Goal: Task Accomplishment & Management: Use online tool/utility

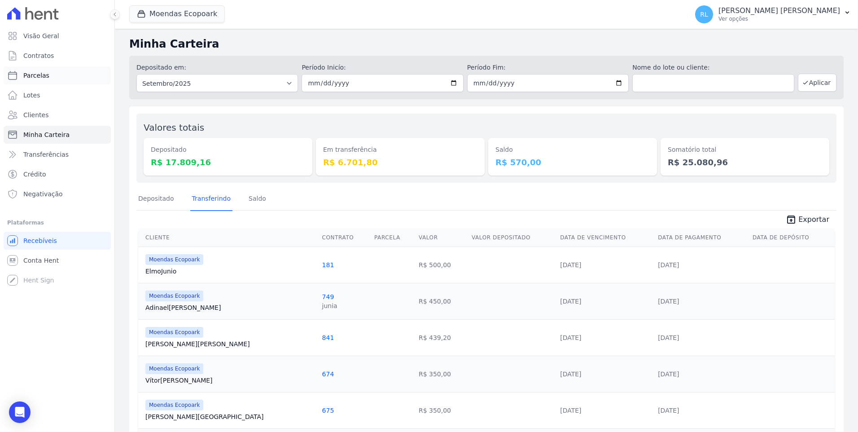
click at [44, 78] on span "Parcelas" at bounding box center [36, 75] width 26 height 9
select select
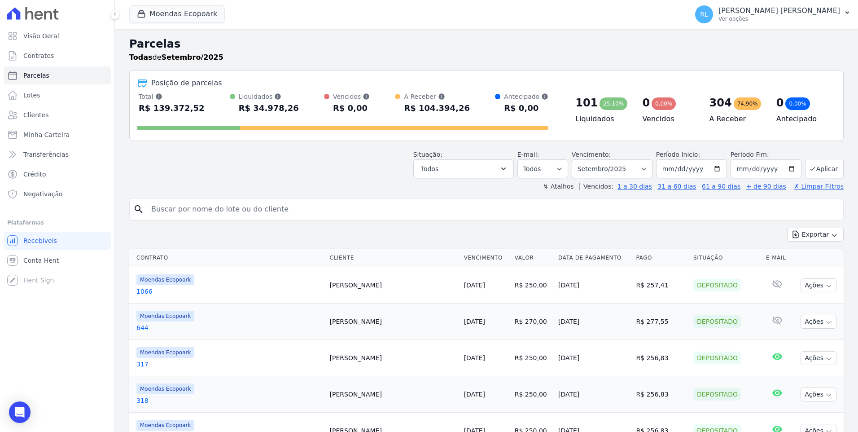
click at [201, 203] on input "search" at bounding box center [492, 209] width 693 height 18
type input "902"
select select
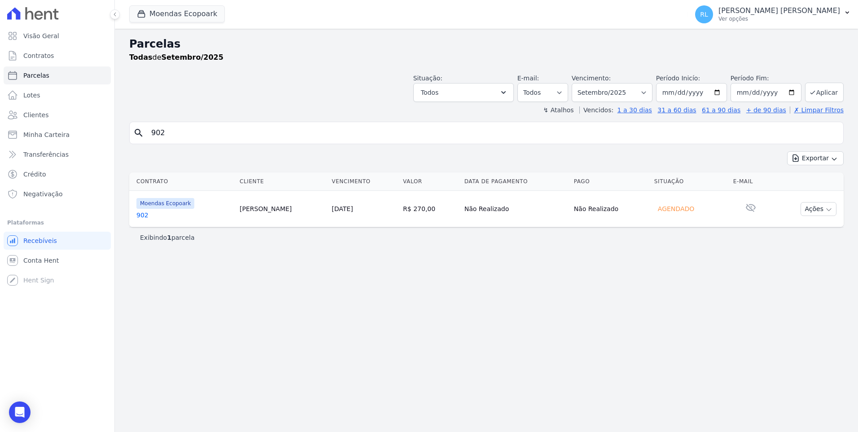
click at [141, 217] on link "902" at bounding box center [184, 214] width 96 height 9
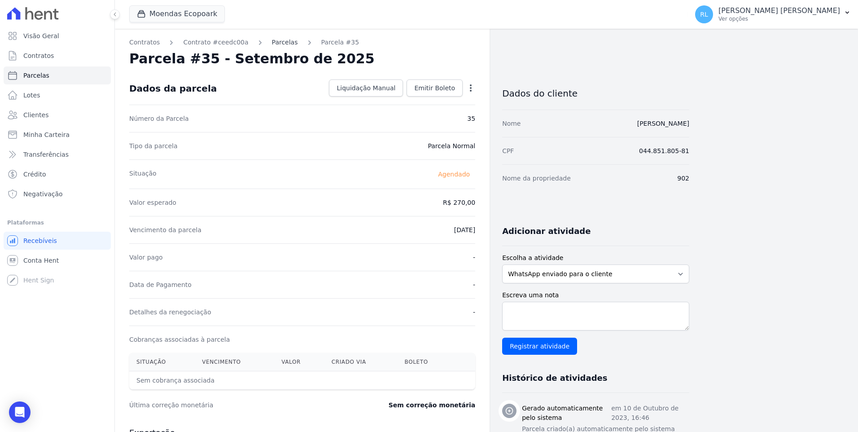
click at [272, 44] on link "Parcelas" at bounding box center [285, 42] width 26 height 9
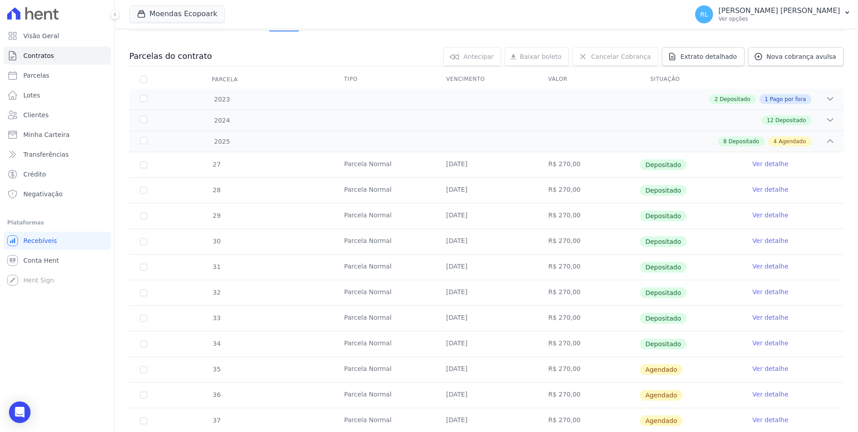
scroll to position [224, 0]
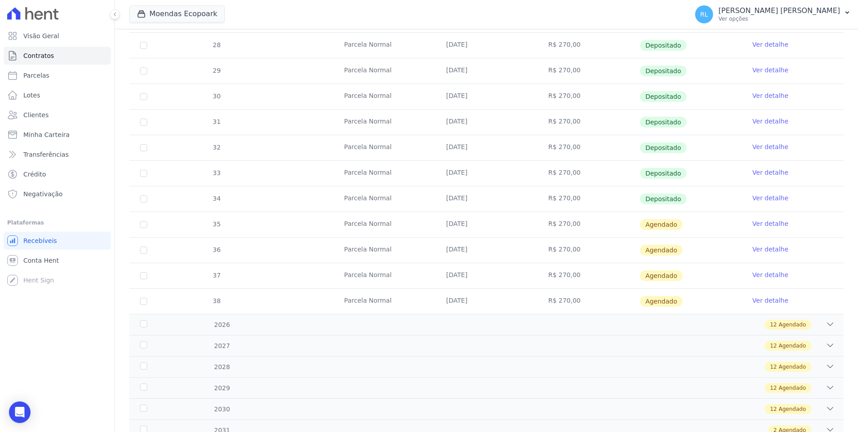
click at [758, 223] on link "Ver detalhe" at bounding box center [770, 223] width 36 height 9
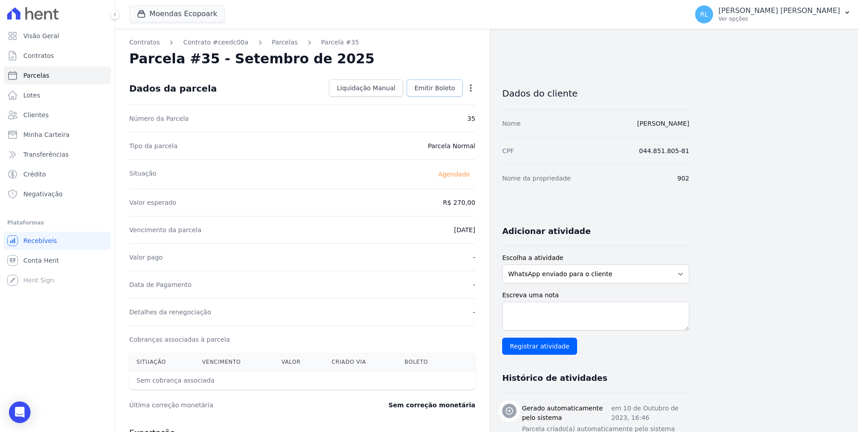
click at [450, 88] on span "Emitir Boleto" at bounding box center [434, 87] width 41 height 9
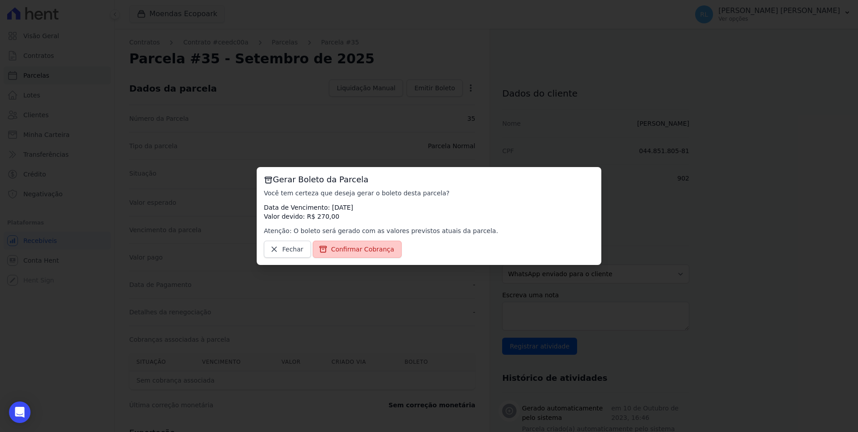
click at [379, 247] on span "Confirmar Cobrança" at bounding box center [362, 248] width 63 height 9
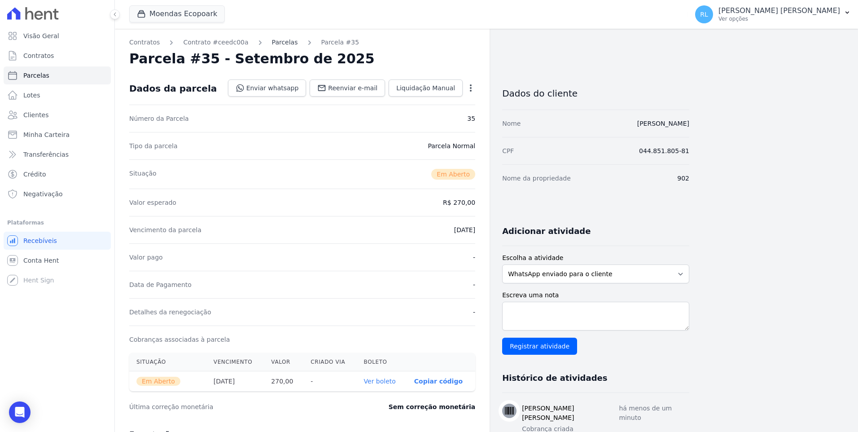
click at [282, 44] on link "Parcelas" at bounding box center [285, 42] width 26 height 9
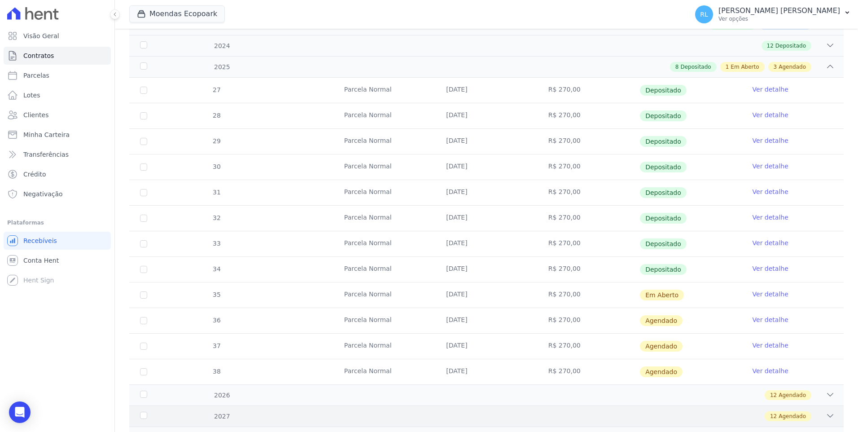
scroll to position [179, 0]
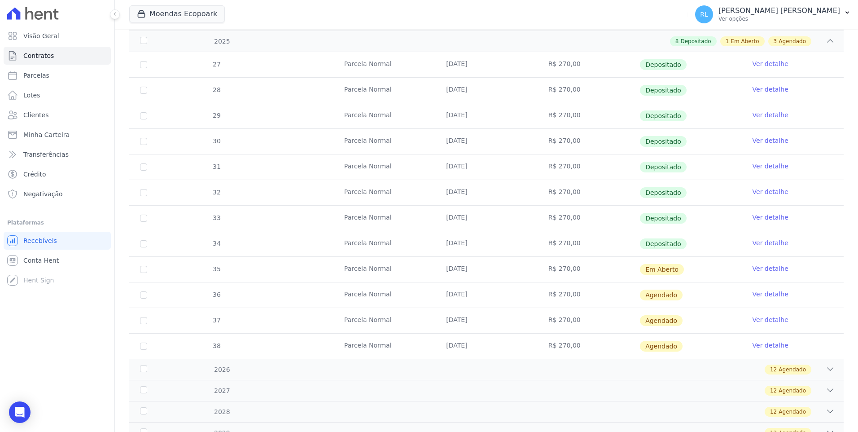
click at [756, 269] on link "Ver detalhe" at bounding box center [770, 268] width 36 height 9
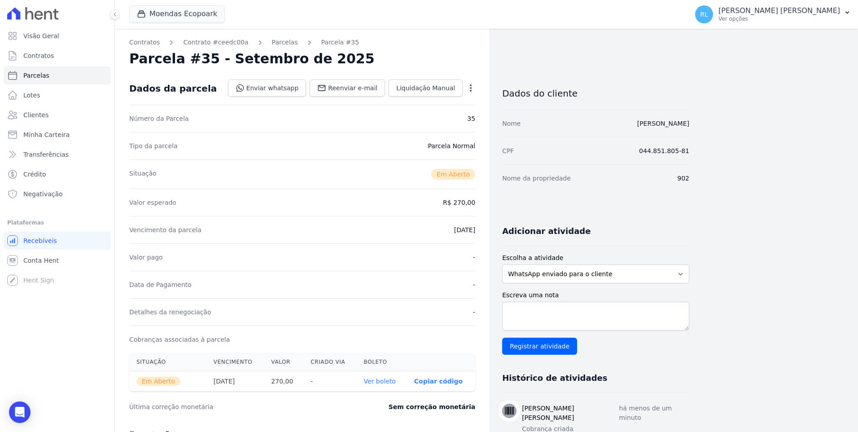
click at [394, 381] on link "Ver boleto" at bounding box center [380, 380] width 32 height 7
click at [46, 136] on span "Minha Carteira" at bounding box center [46, 134] width 46 height 9
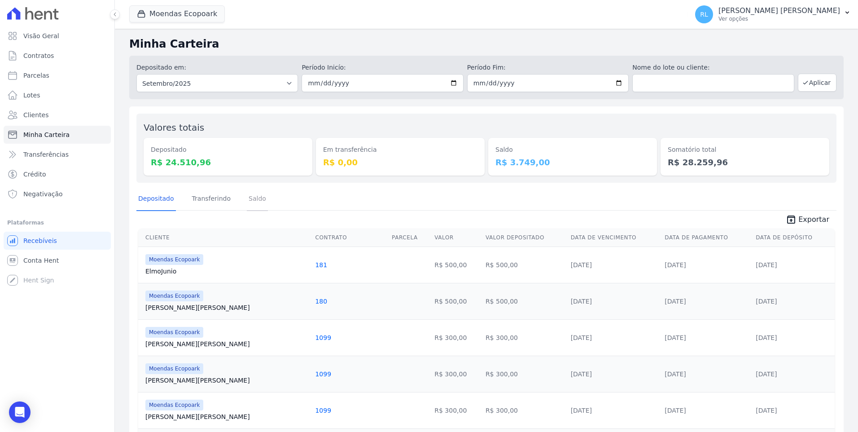
click at [247, 198] on link "Saldo" at bounding box center [257, 198] width 21 height 23
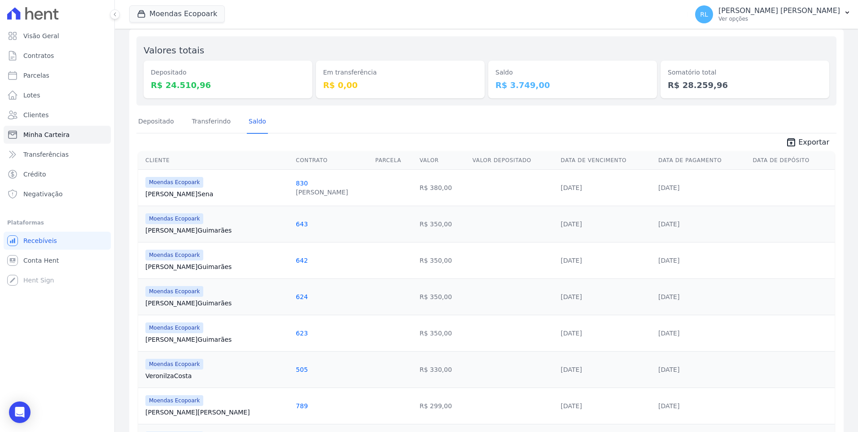
scroll to position [63, 0]
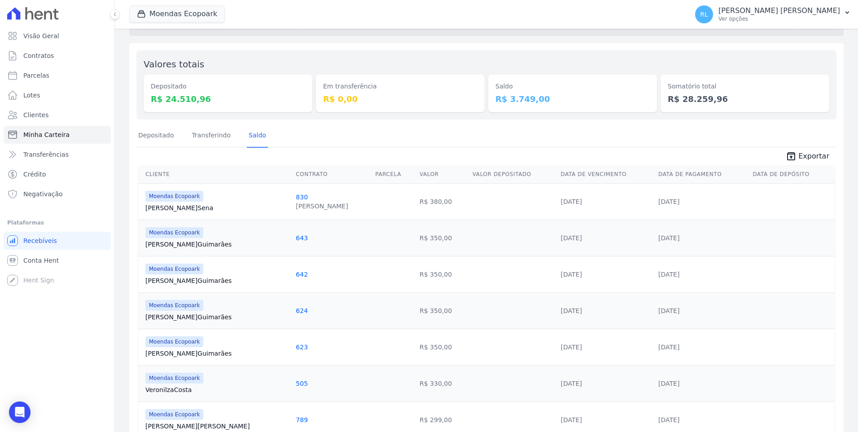
click at [296, 197] on link "830" at bounding box center [302, 196] width 12 height 7
